Goal: Information Seeking & Learning: Learn about a topic

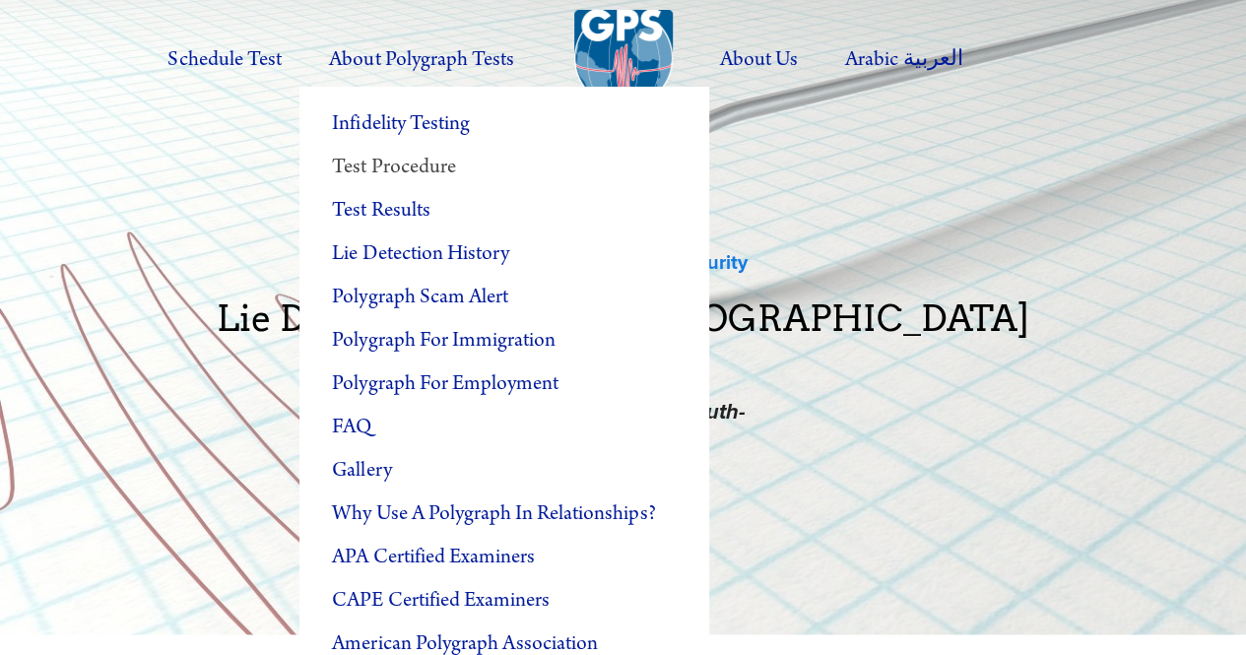
click at [409, 167] on link "Test Procedure" at bounding box center [505, 167] width 410 height 43
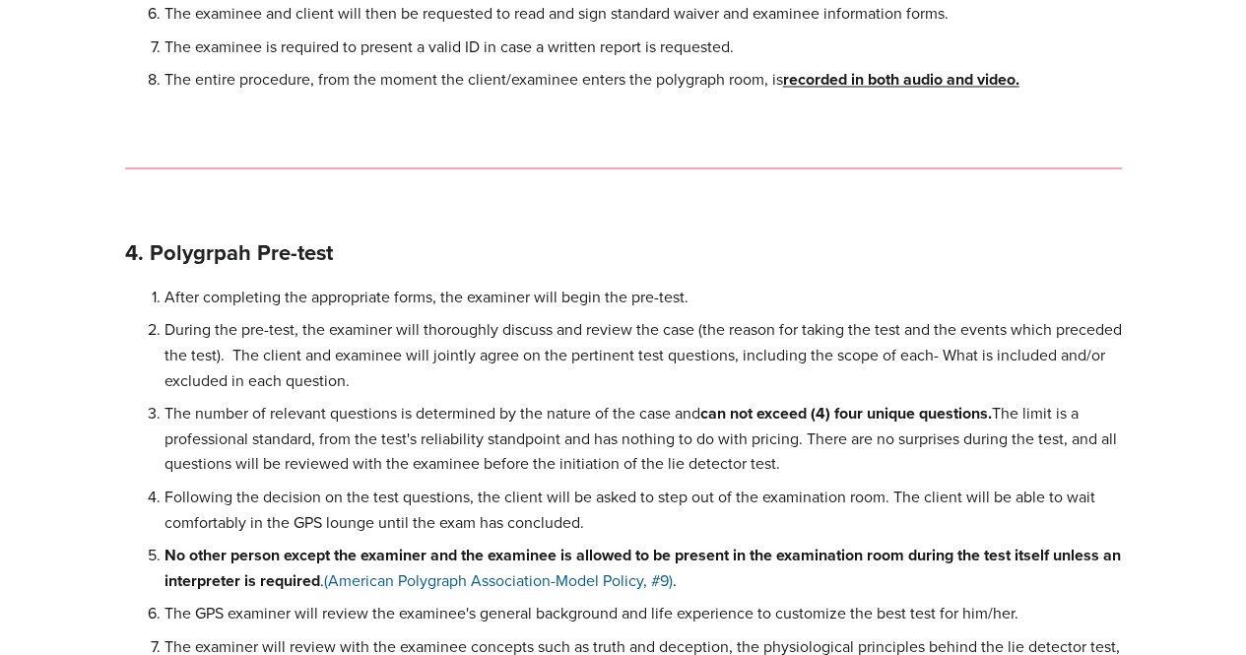
scroll to position [1774, 0]
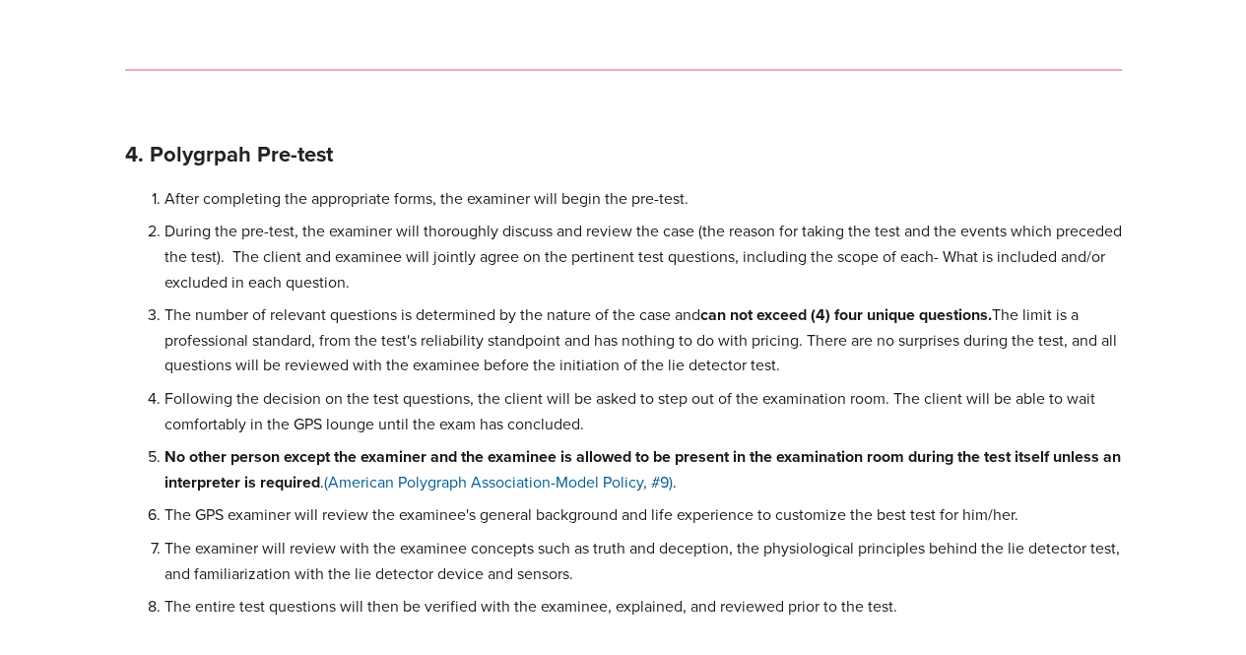
drag, startPoint x: 166, startPoint y: 320, endPoint x: 784, endPoint y: 368, distance: 620.6
click at [784, 368] on p "The number of relevant questions is determined by the nature of the case and ca…" at bounding box center [644, 340] width 958 height 76
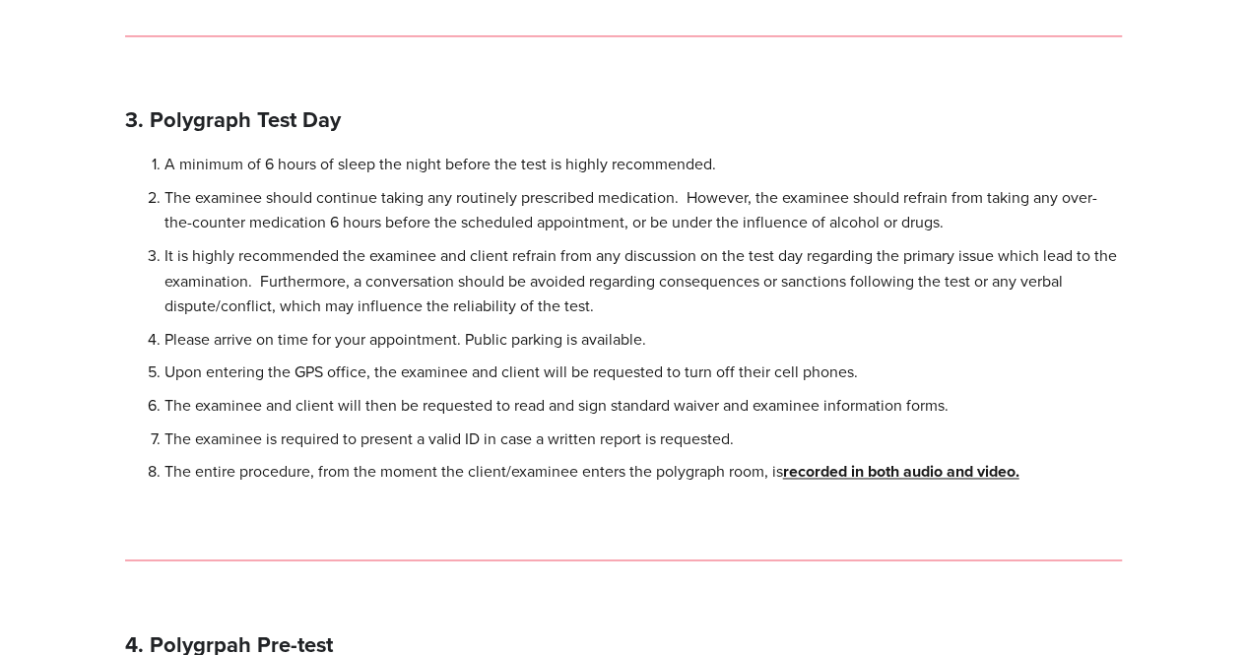
scroll to position [1281, 0]
copy p "The number of relevant questions is determined by the nature of the case and ca…"
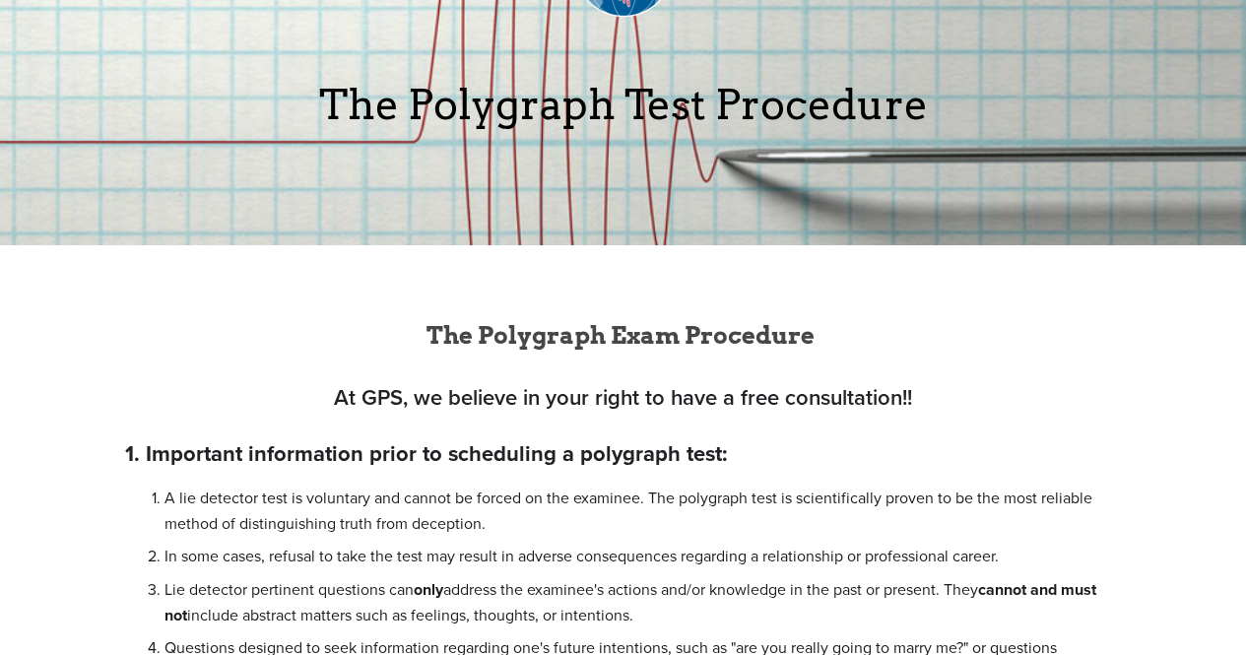
scroll to position [0, 0]
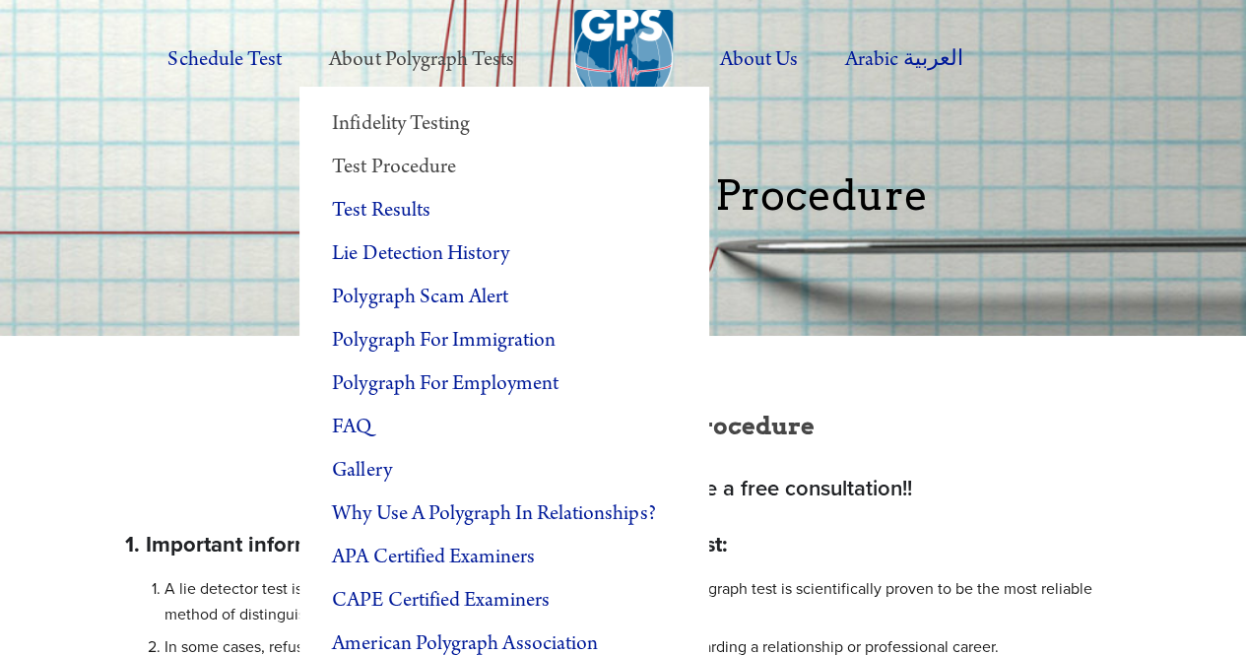
click at [442, 119] on link "Infidelity Testing" at bounding box center [505, 123] width 410 height 43
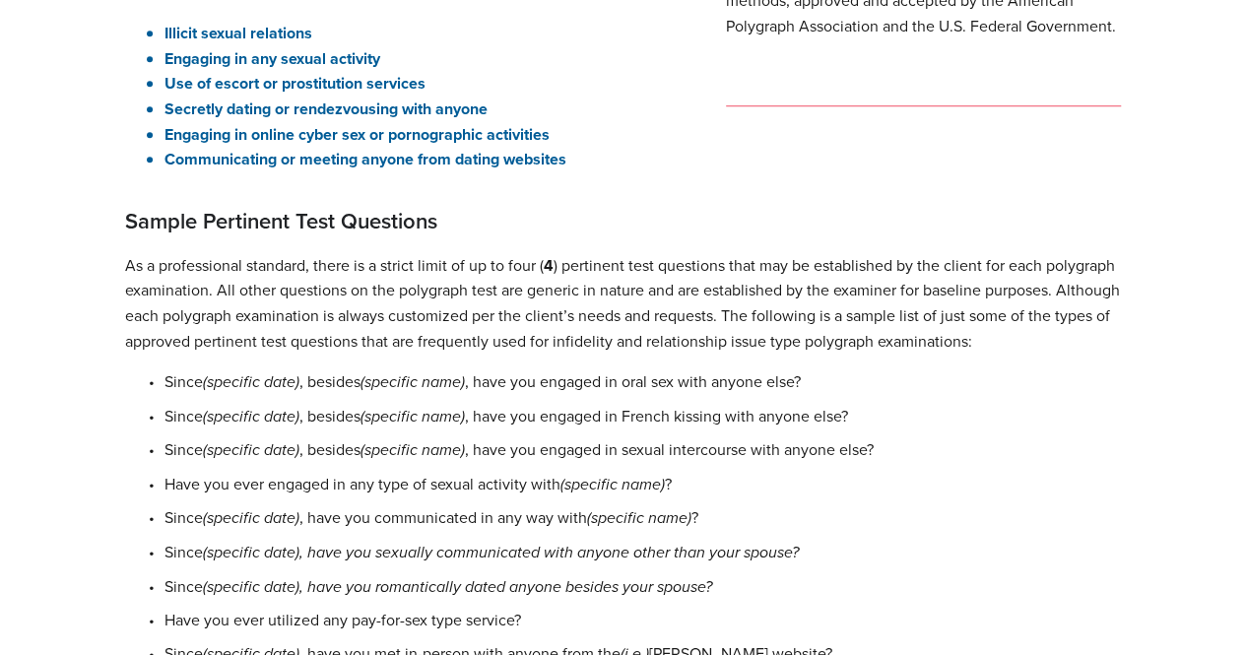
scroll to position [690, 0]
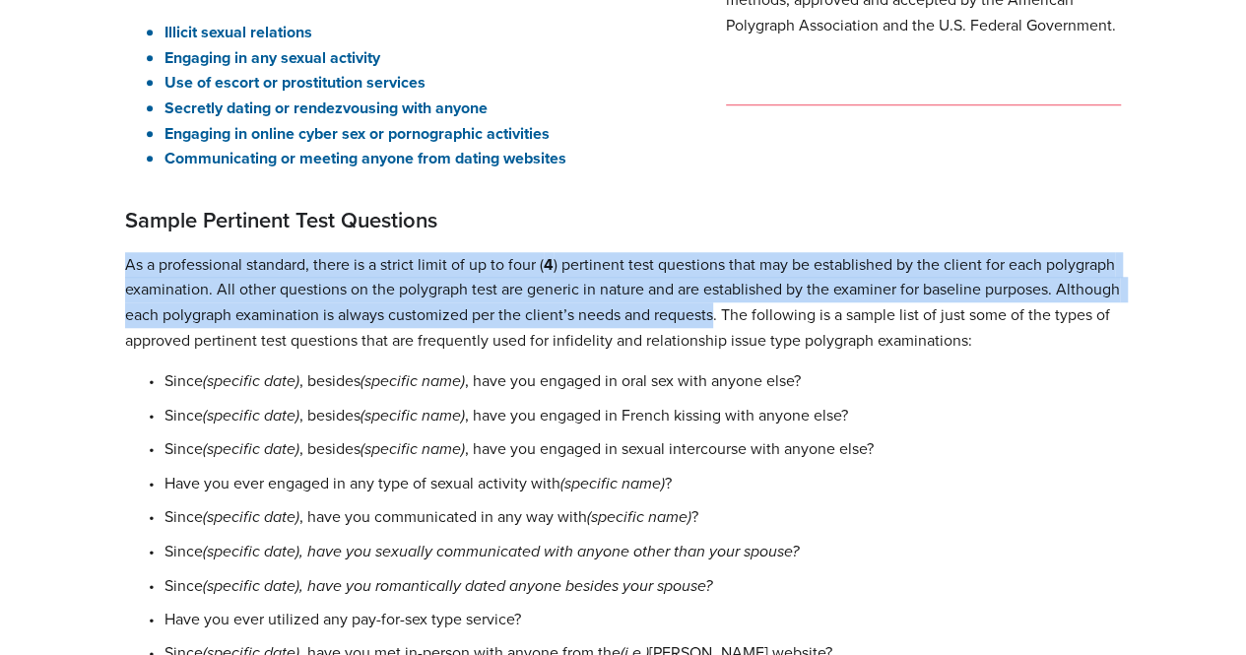
drag, startPoint x: 128, startPoint y: 219, endPoint x: 780, endPoint y: 273, distance: 654.5
click at [780, 273] on p "As a professional standard, there is a strict limit of up to four ( 4 ) pertine…" at bounding box center [623, 302] width 997 height 101
